Goal: Transaction & Acquisition: Purchase product/service

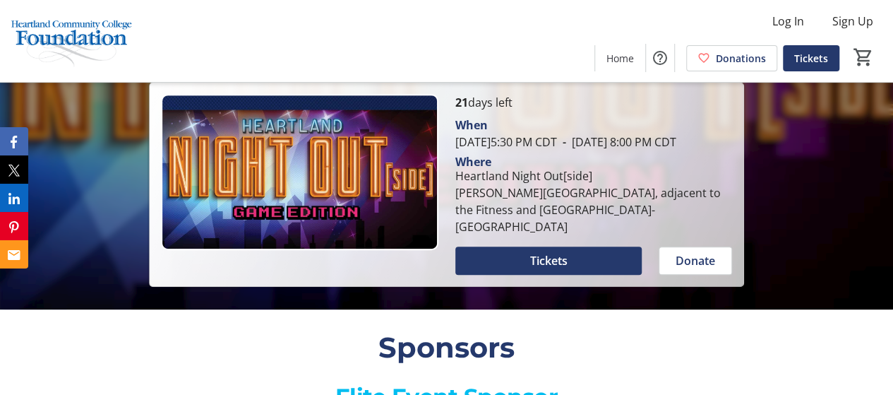
scroll to position [235, 0]
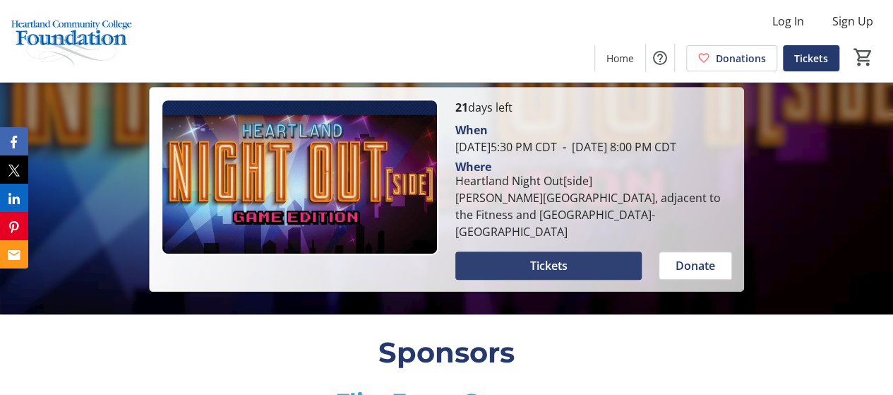
click at [558, 282] on span at bounding box center [548, 266] width 187 height 34
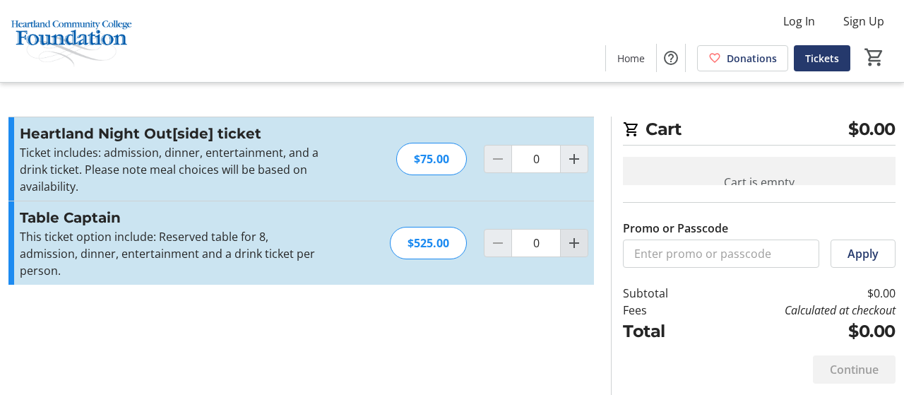
click at [573, 239] on mat-icon "Increment by one" at bounding box center [574, 242] width 17 height 17
type input "1"
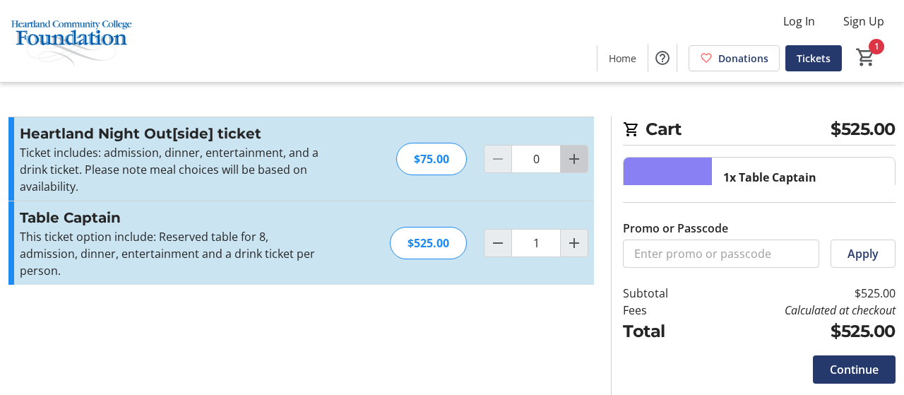
click at [571, 155] on mat-icon "Increment by one" at bounding box center [574, 158] width 17 height 17
type Quantity"] "1"
